Goal: Transaction & Acquisition: Subscribe to service/newsletter

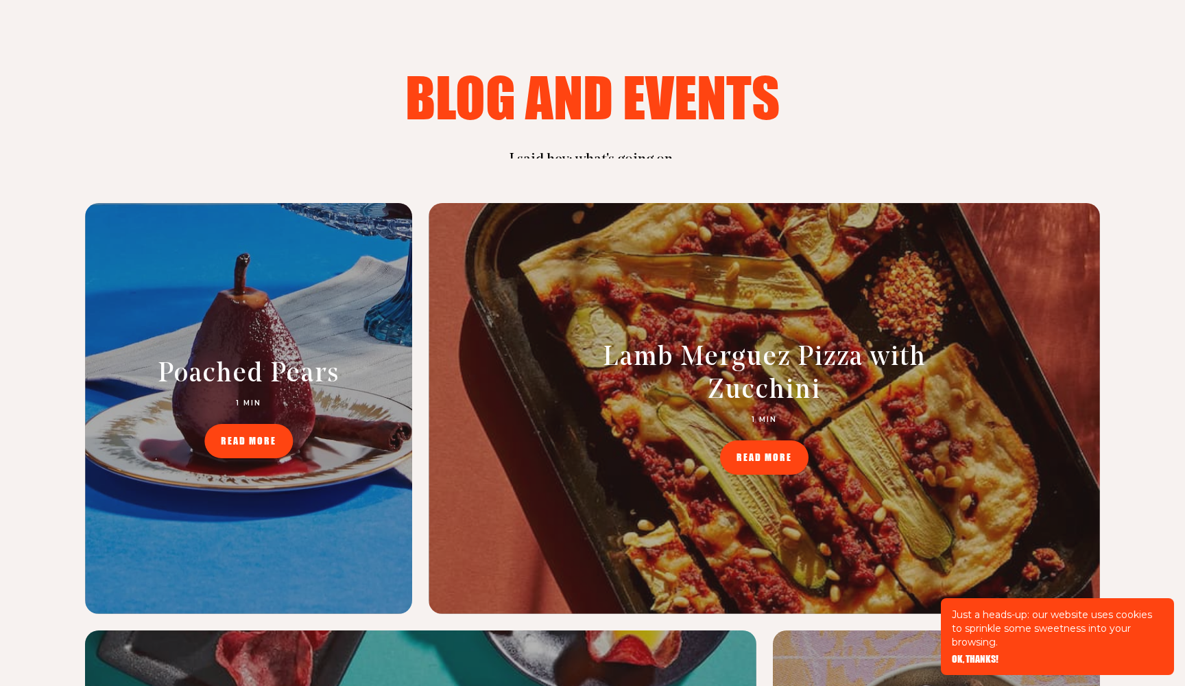
scroll to position [5535, 0]
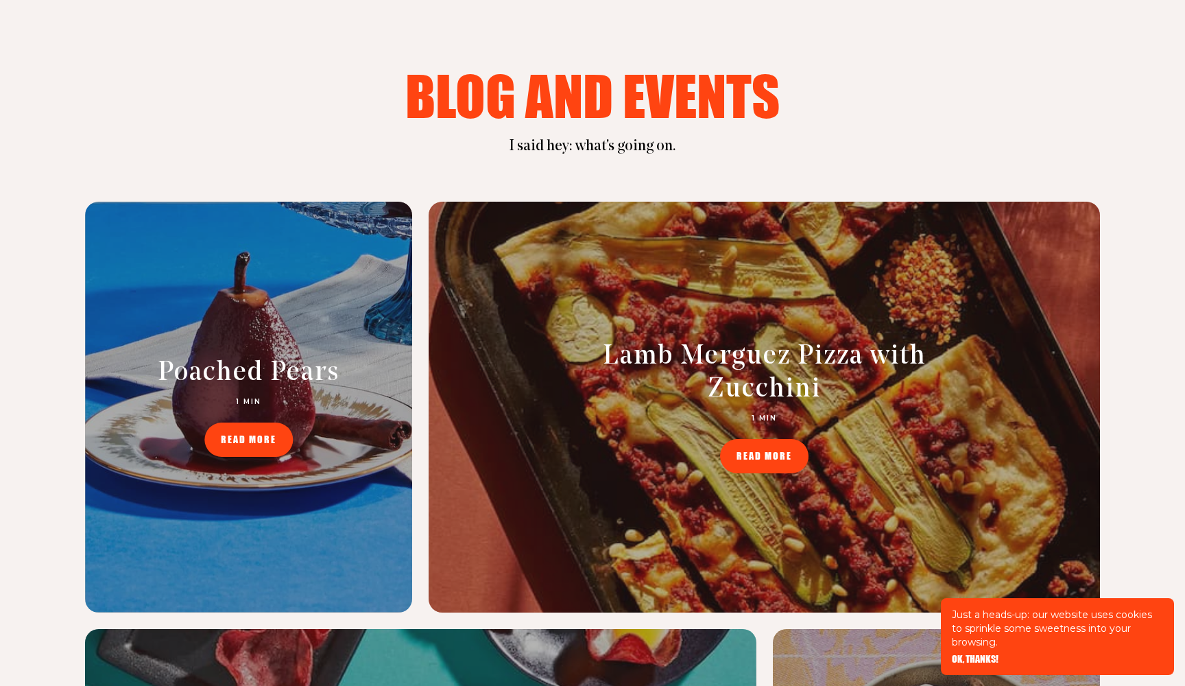
click at [779, 439] on link "READ MORE" at bounding box center [764, 456] width 88 height 34
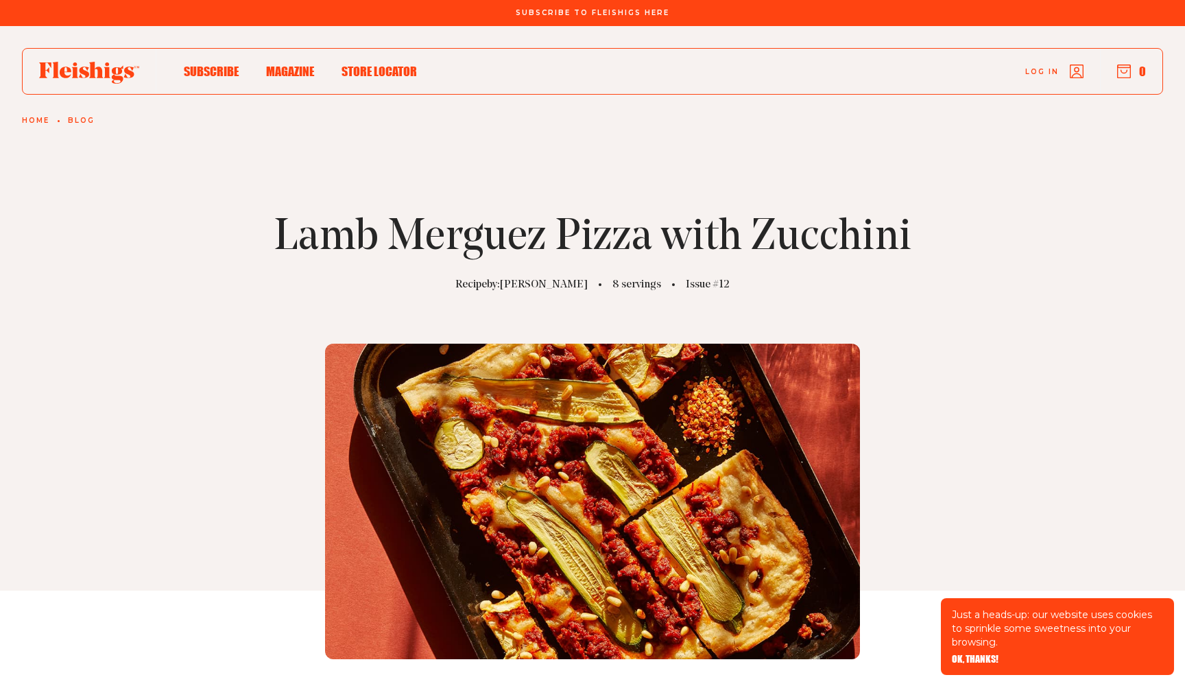
click at [93, 75] on use at bounding box center [89, 73] width 100 height 22
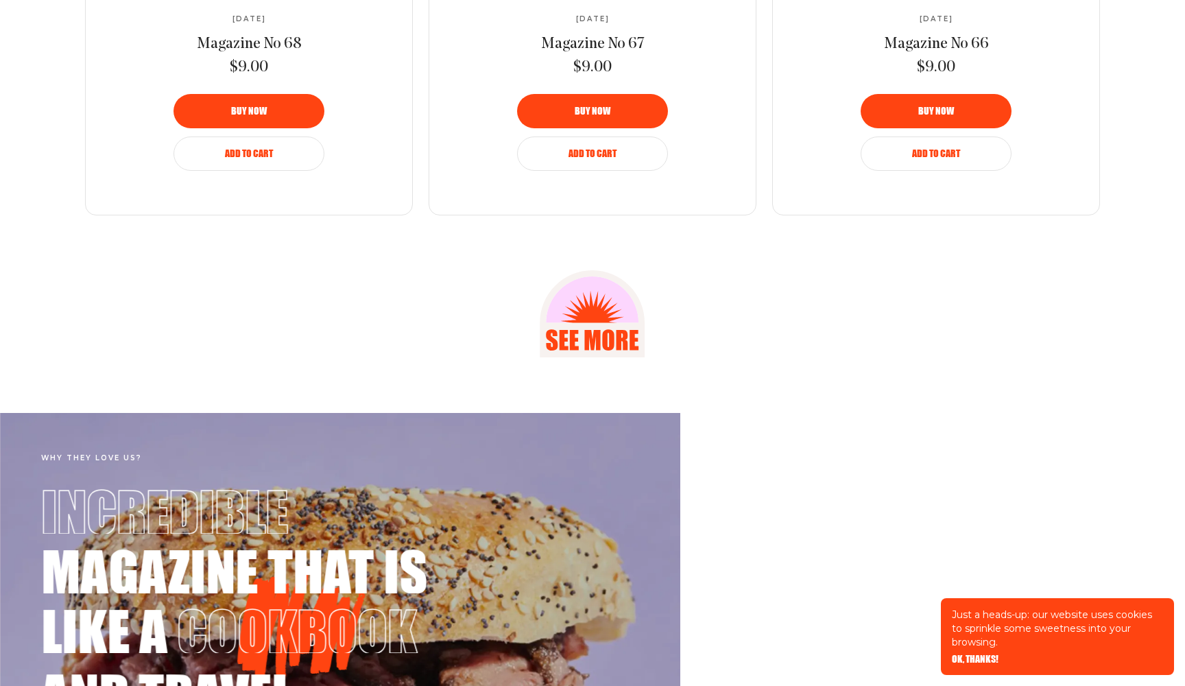
scroll to position [2028, 0]
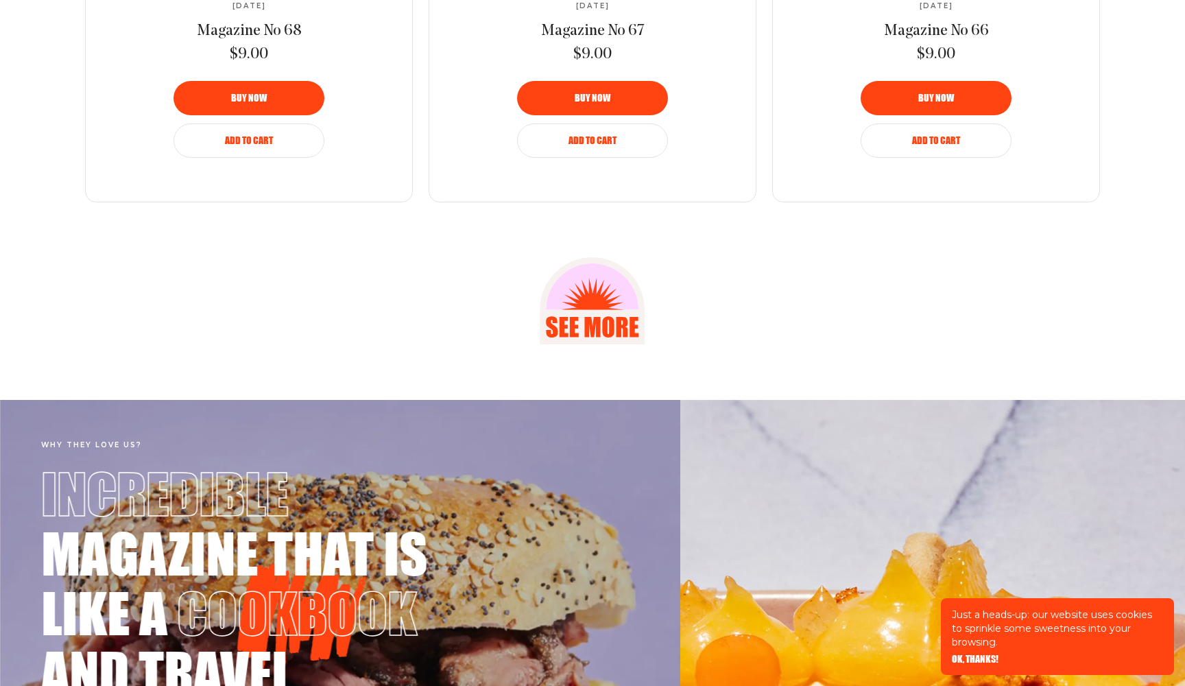
click at [587, 300] on icon at bounding box center [593, 310] width 78 height 78
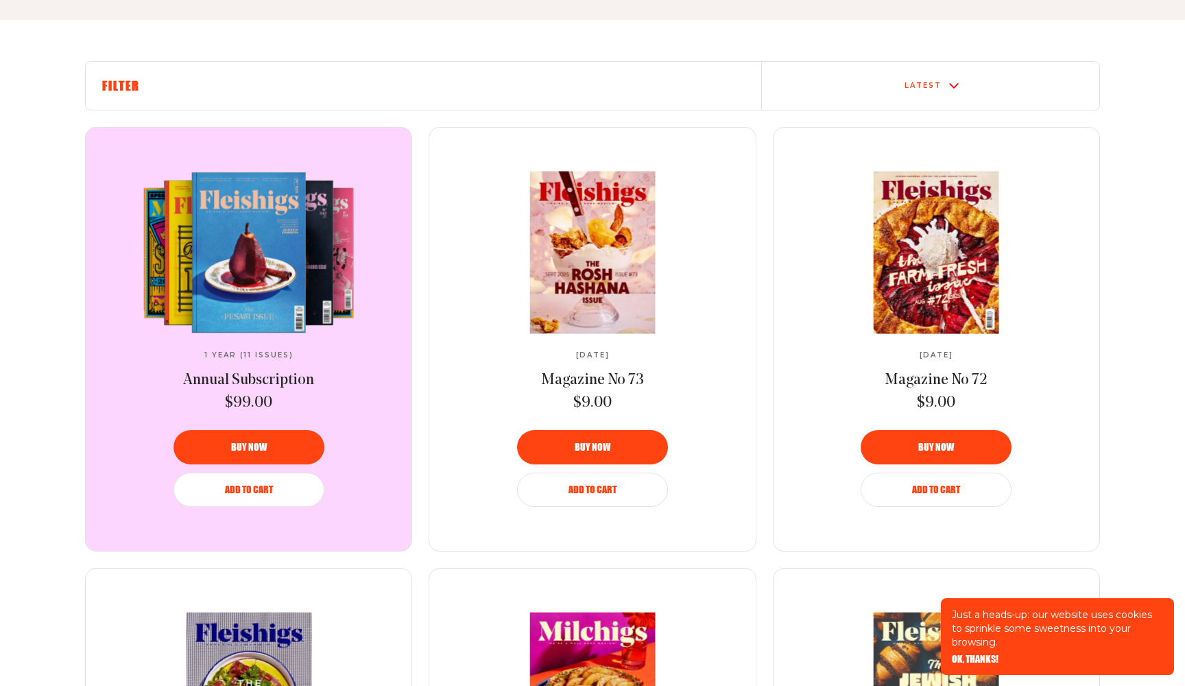
scroll to position [488, 0]
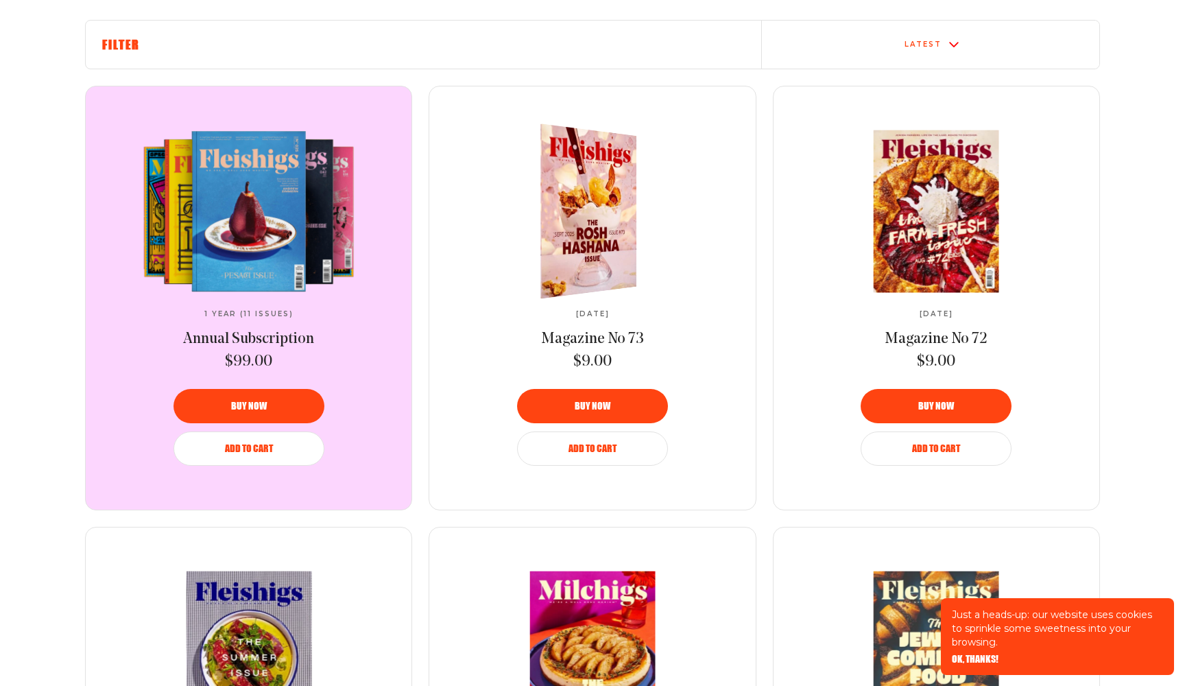
click at [628, 224] on div at bounding box center [581, 210] width 177 height 187
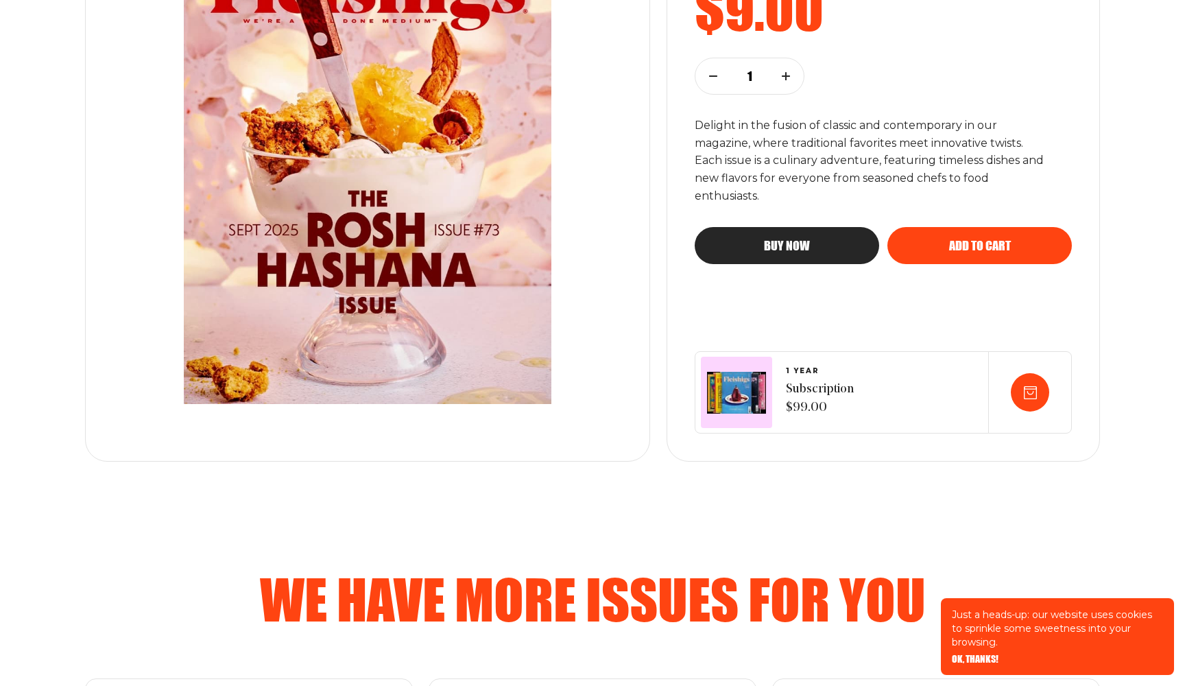
scroll to position [359, 0]
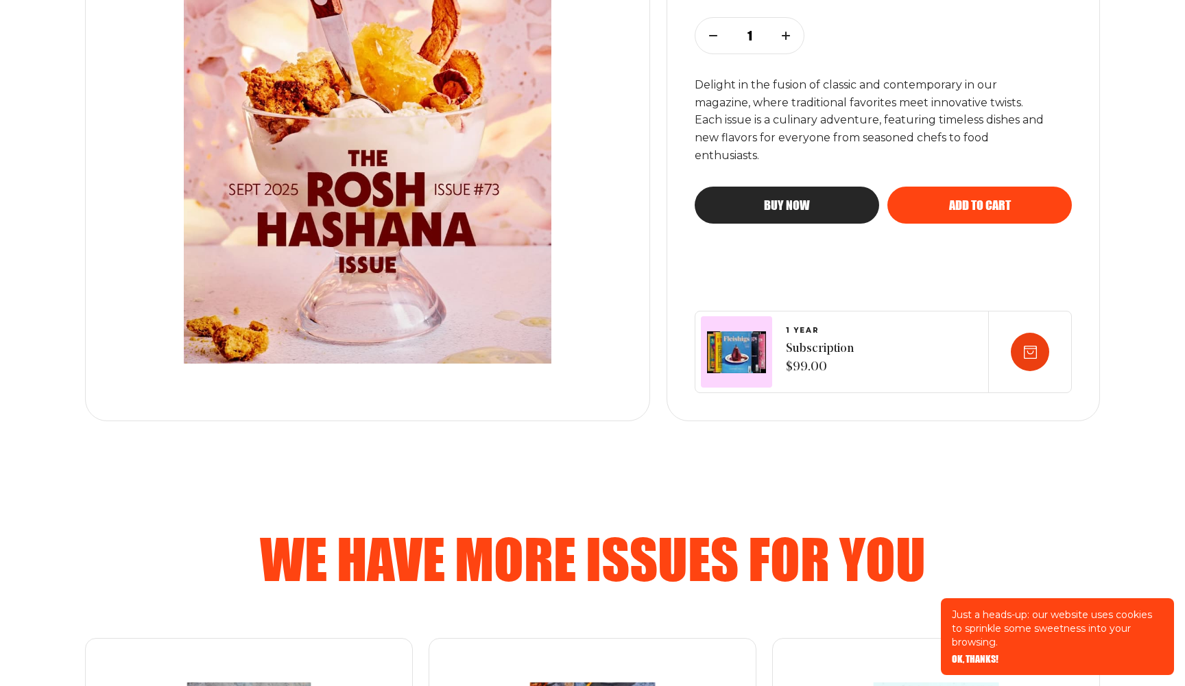
click at [1029, 342] on div at bounding box center [1030, 352] width 38 height 38
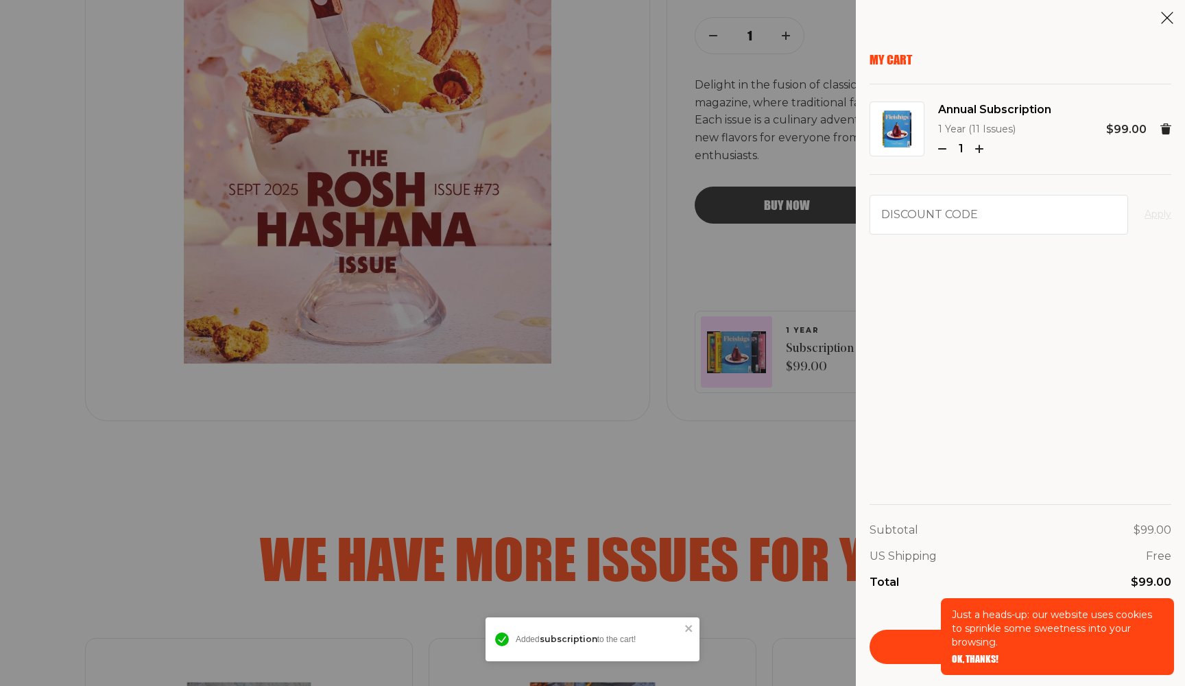
click at [747, 480] on div "My Cart Annual Subscription 1 Year (11 Issues) 1 $99.00 Discount code Apply Sub…" at bounding box center [592, 343] width 1185 height 686
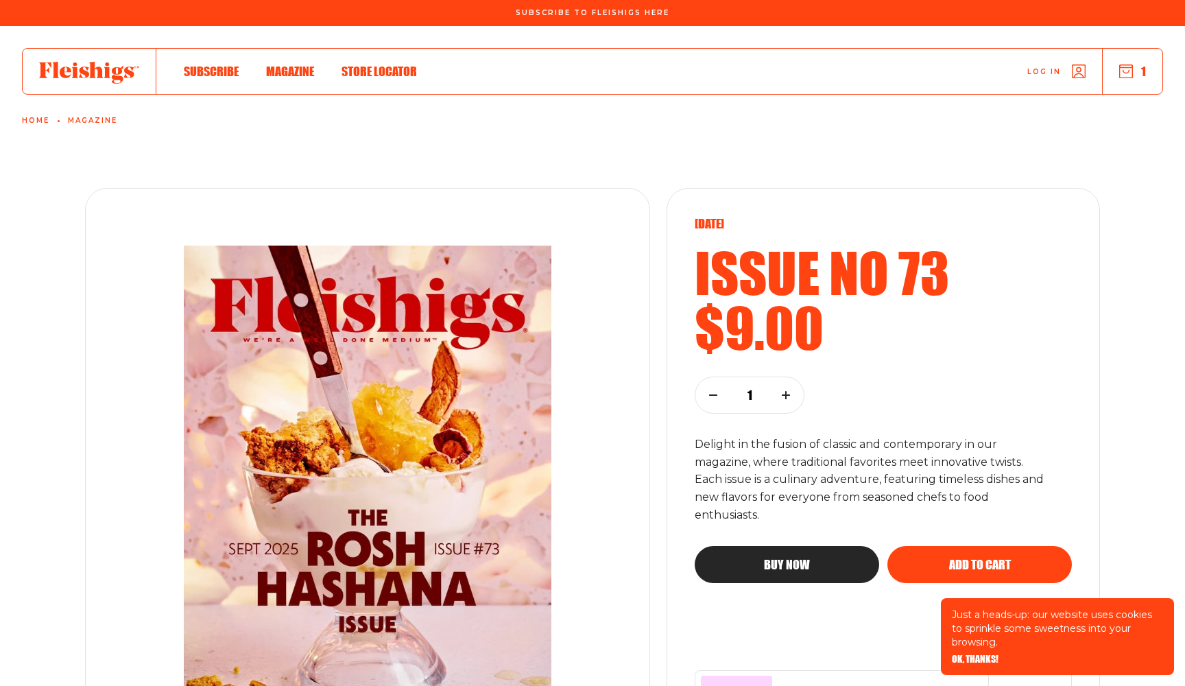
scroll to position [0, 0]
click at [982, 654] on span "OK, THANKS!" at bounding box center [975, 650] width 47 height 10
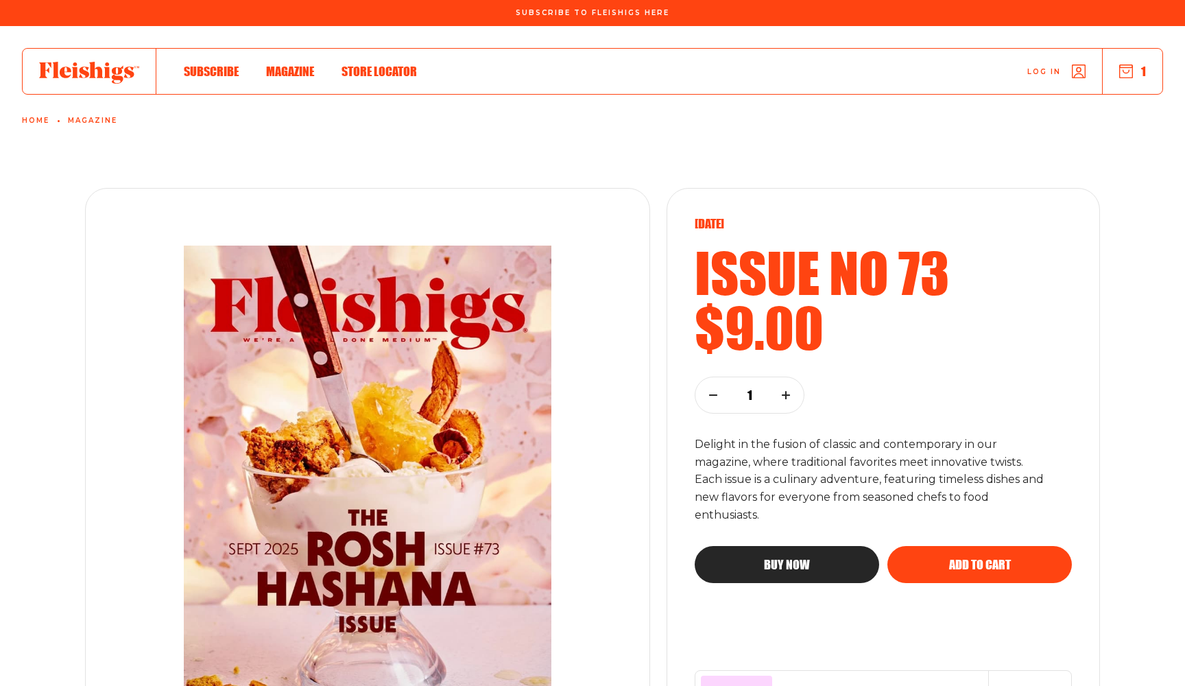
click at [1133, 75] on use "button" at bounding box center [1126, 71] width 13 height 13
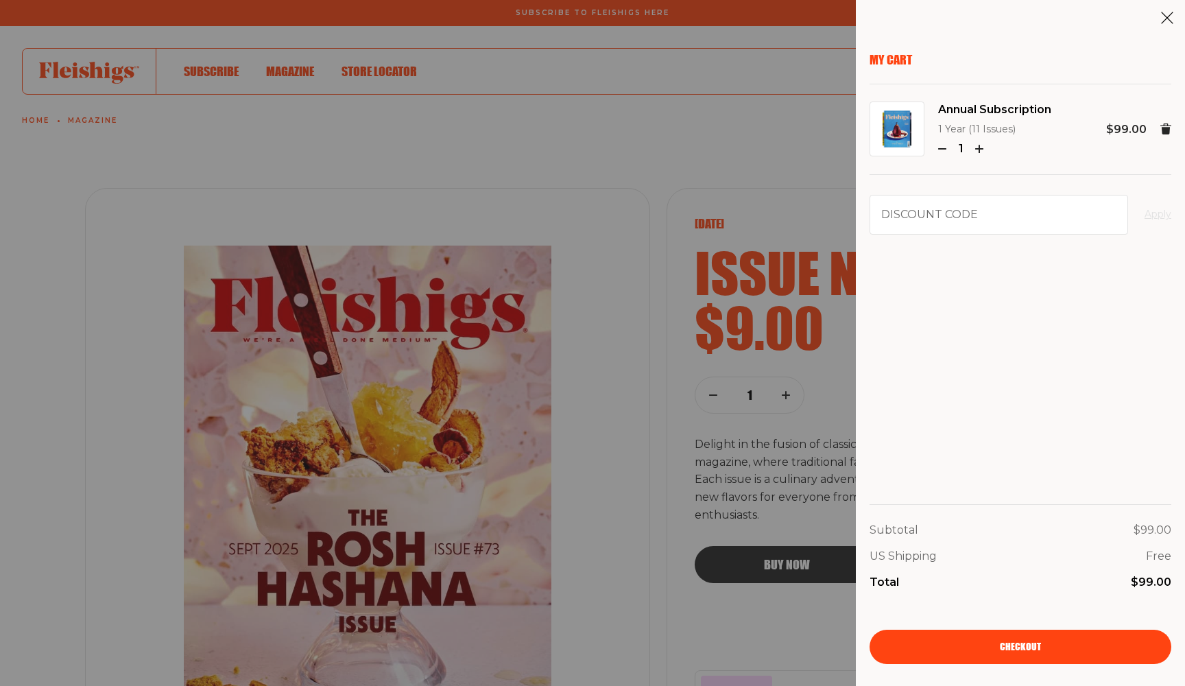
click at [799, 165] on div "My Cart Annual Subscription 1 Year (11 Issues) 1 $99.00 Discount code Apply Sub…" at bounding box center [592, 343] width 1185 height 686
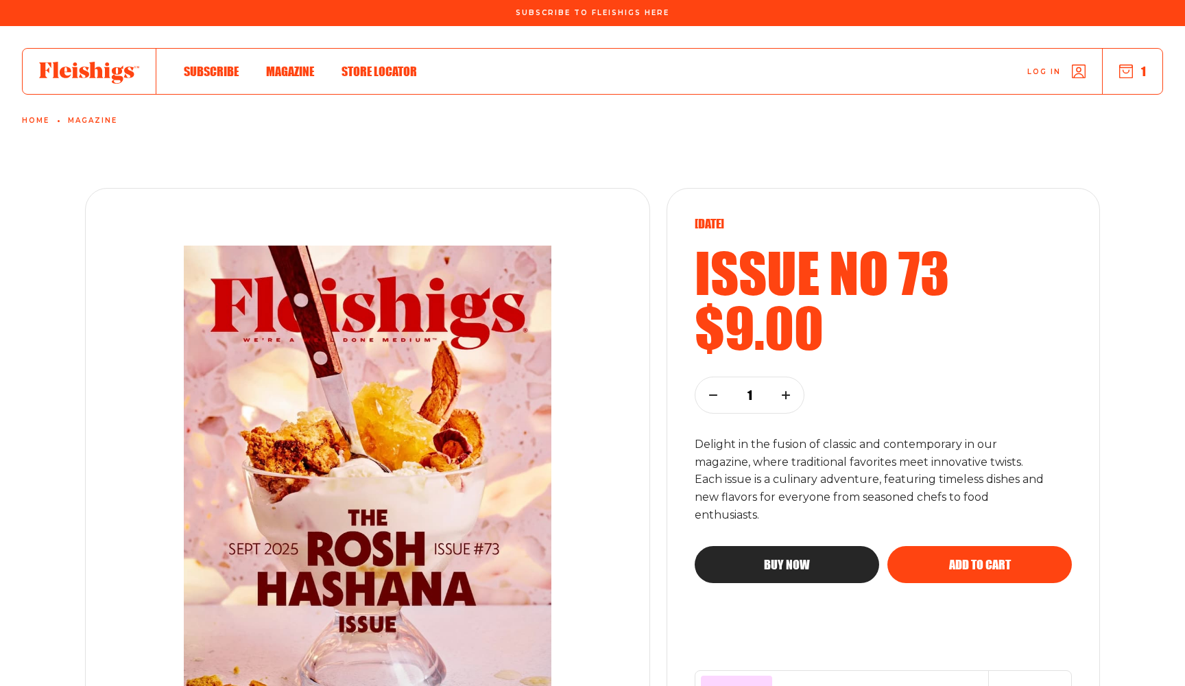
click at [95, 73] on icon at bounding box center [89, 73] width 100 height 22
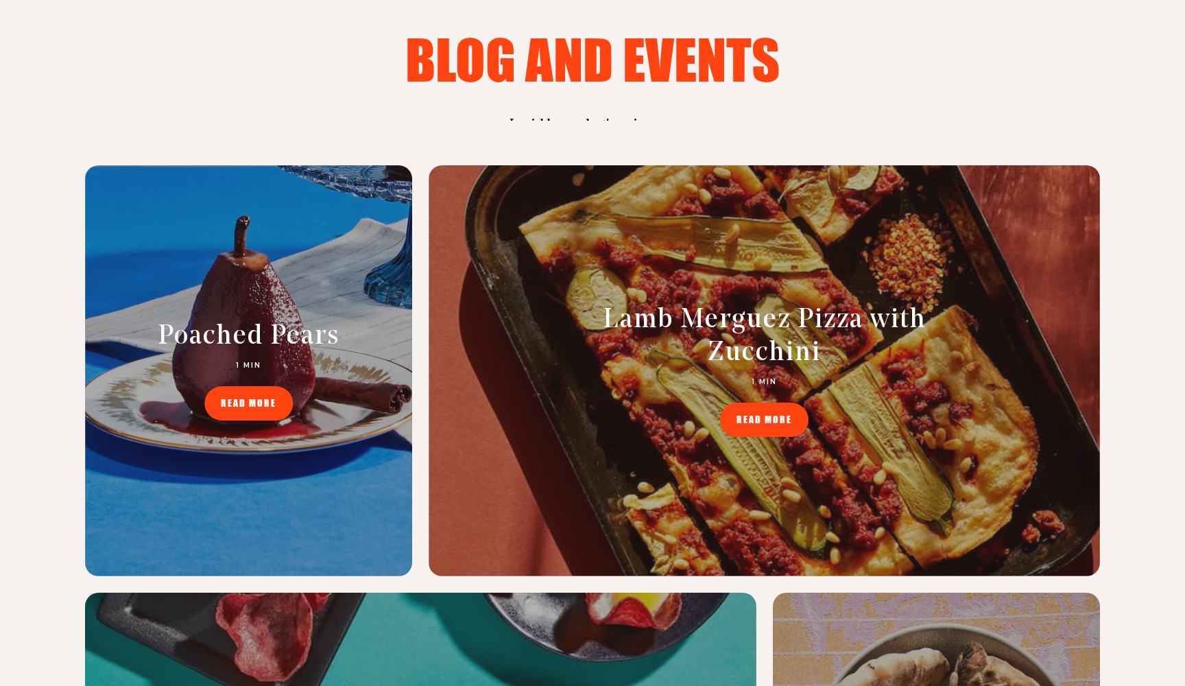
scroll to position [5573, 0]
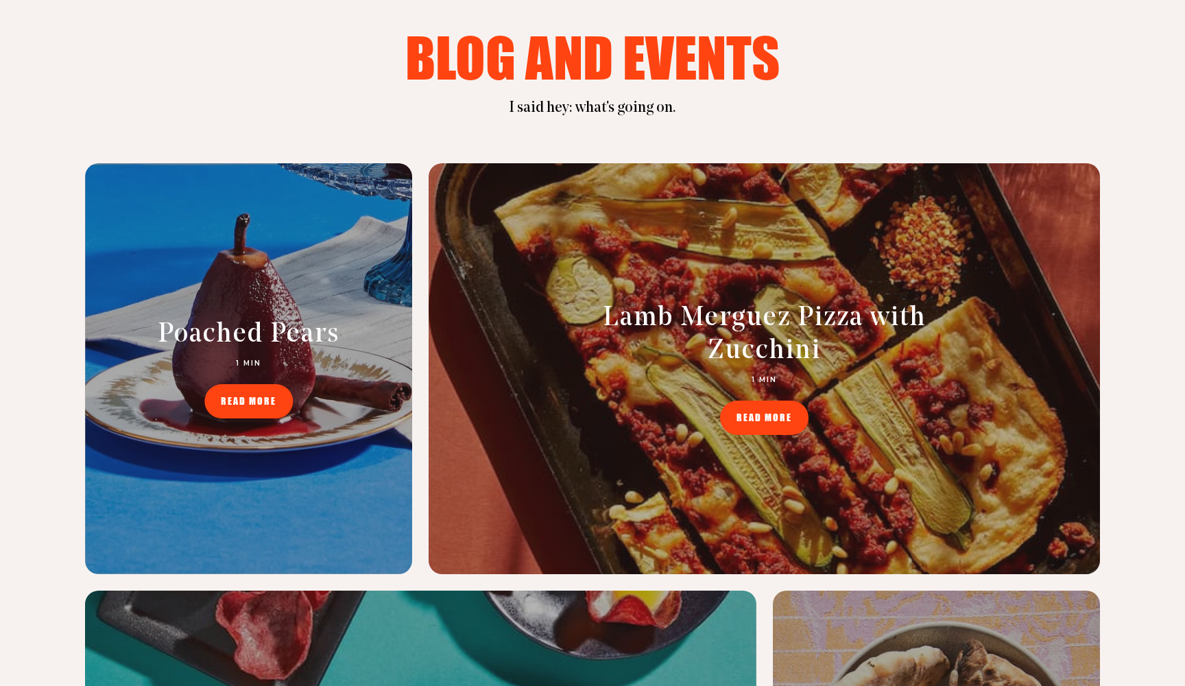
scroll to position [5573, 0]
